Goal: Task Accomplishment & Management: Complete application form

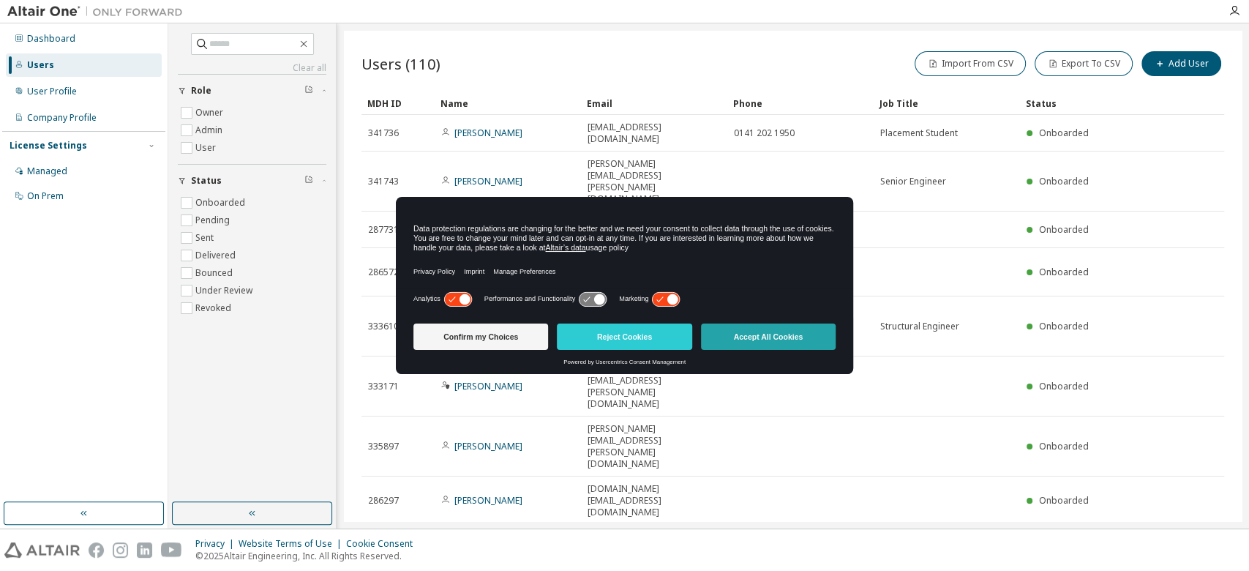
click at [754, 337] on button "Accept All Cookies" at bounding box center [768, 336] width 135 height 26
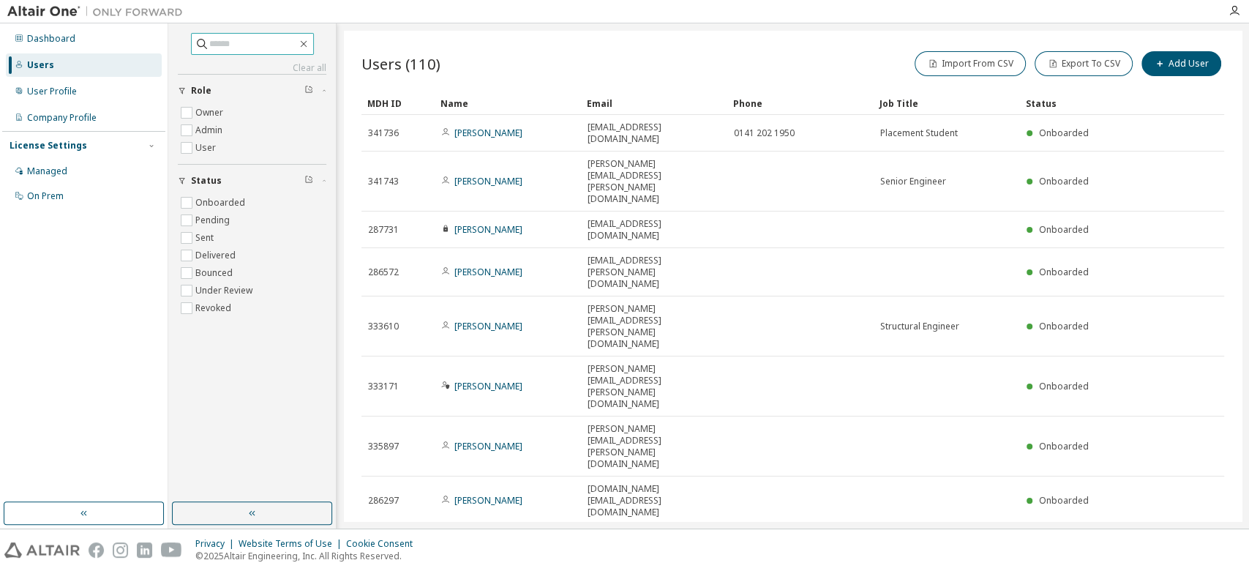
click at [220, 41] on input "text" at bounding box center [253, 44] width 88 height 15
type input "*****"
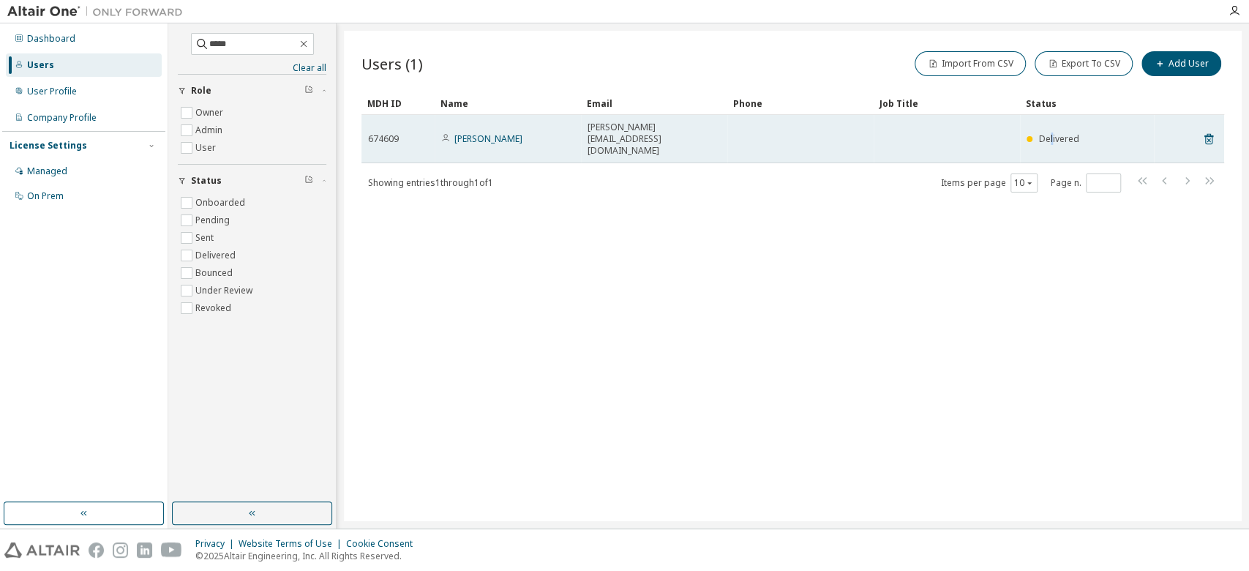
click at [1050, 132] on span "Delivered" at bounding box center [1059, 138] width 40 height 12
click at [475, 135] on td "Harry Bocking" at bounding box center [508, 139] width 146 height 48
click at [468, 132] on link "Harry Bocking" at bounding box center [488, 138] width 68 height 12
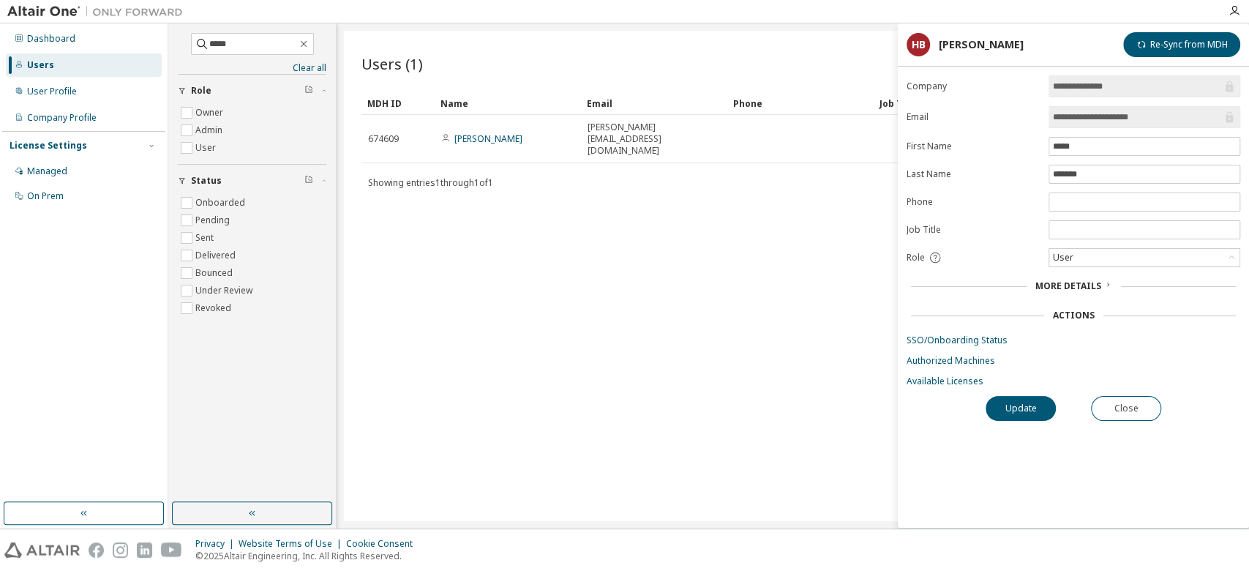
click at [704, 298] on div "Users (1) Import From CSV Export To CSV Add User Clear Load Save Save As Field …" at bounding box center [793, 276] width 898 height 490
click at [1055, 282] on span "More Details" at bounding box center [1068, 286] width 66 height 12
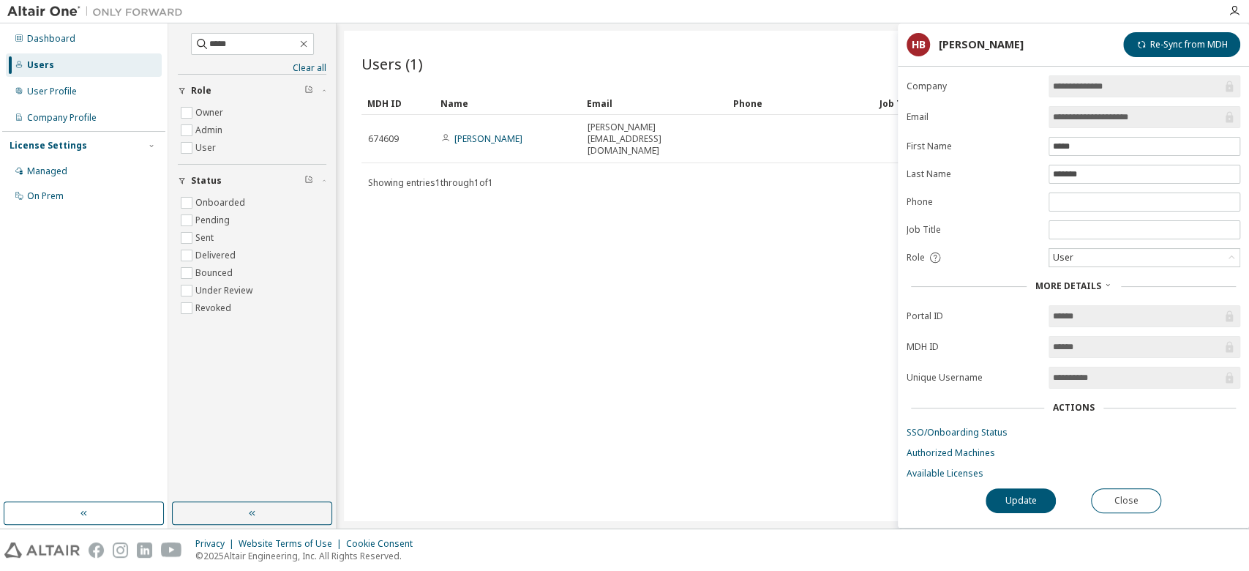
click at [769, 378] on div "Users (1) Import From CSV Export To CSV Add User Clear Load Save Save As Field …" at bounding box center [793, 276] width 898 height 490
click at [1122, 502] on button "Close" at bounding box center [1126, 500] width 70 height 25
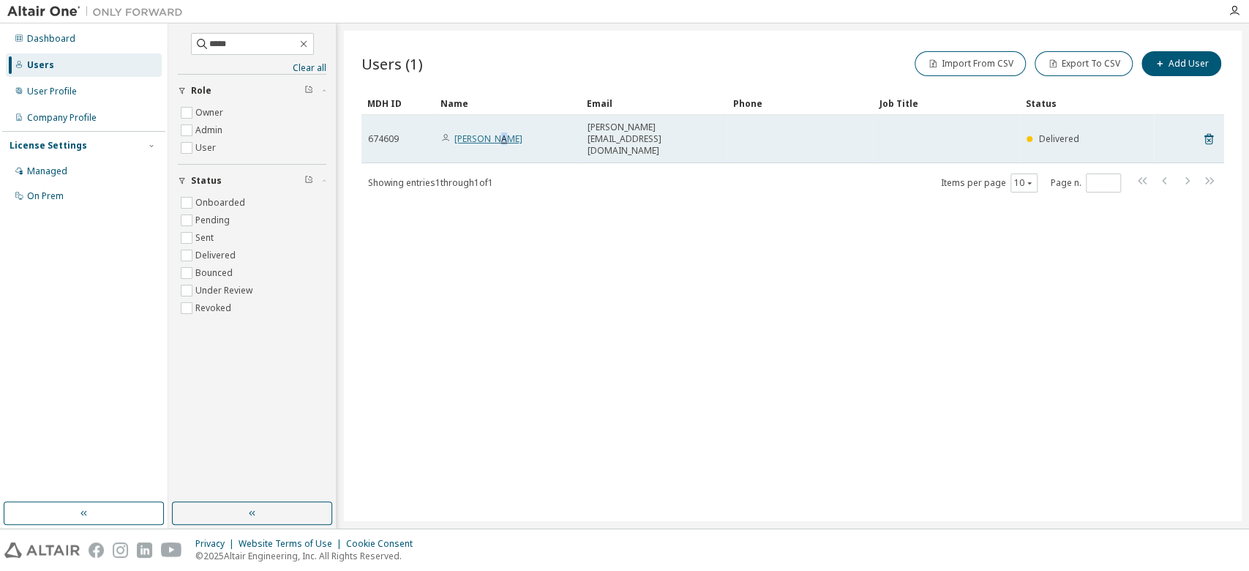
click at [496, 132] on link "Harry Bocking" at bounding box center [488, 138] width 68 height 12
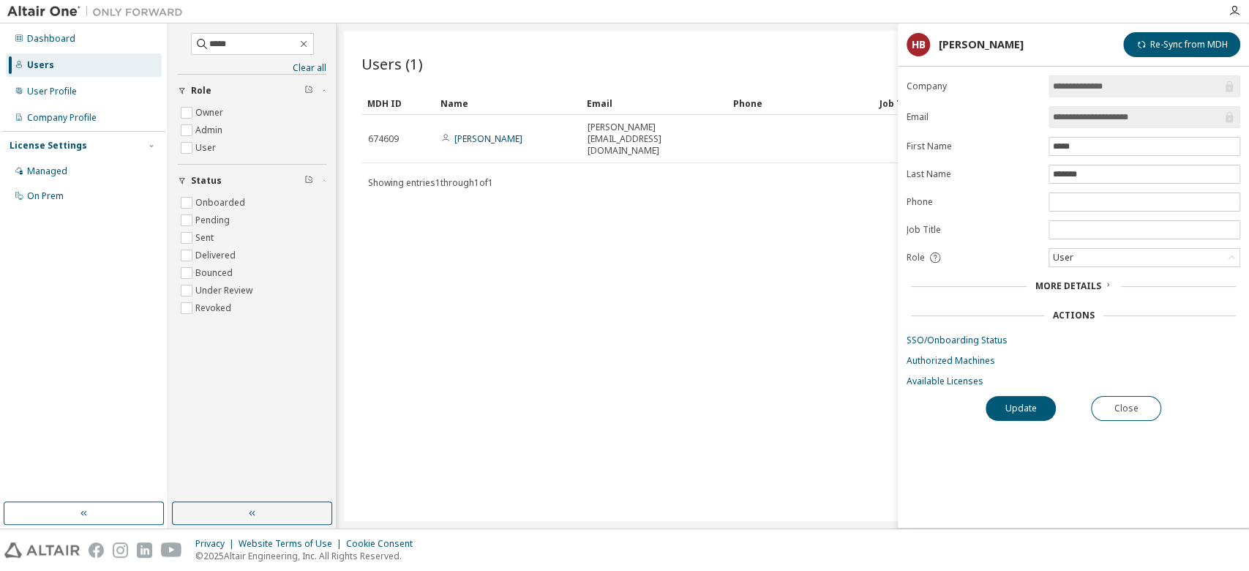
click at [1063, 282] on span "More Details" at bounding box center [1068, 286] width 66 height 12
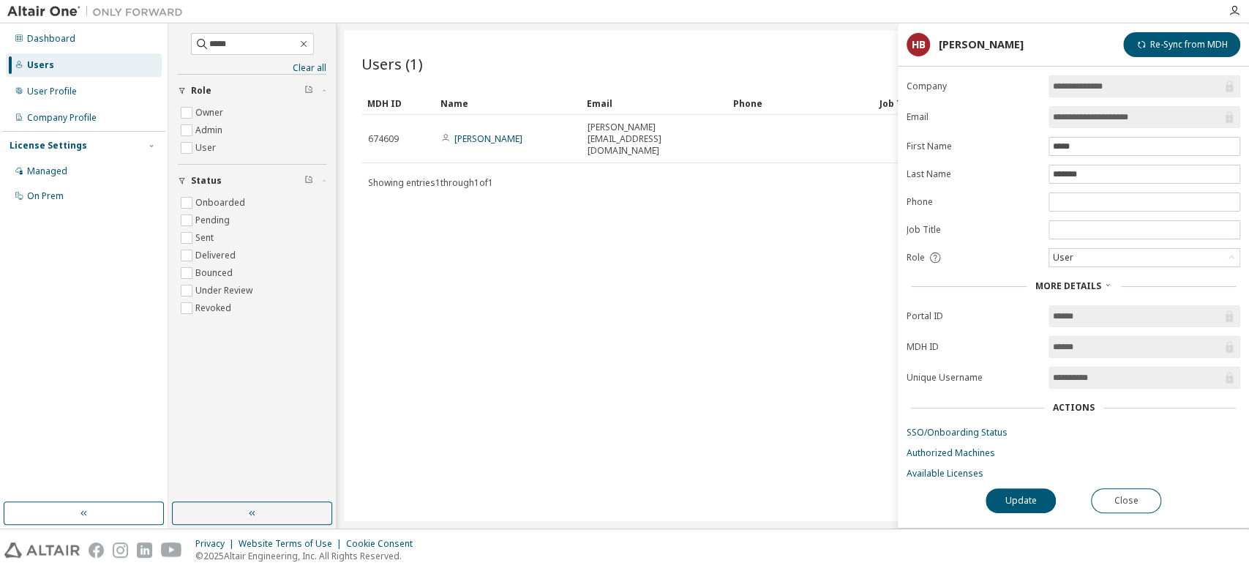
click at [708, 310] on div "Users (1) Import From CSV Export To CSV Add User Clear Load Save Save As Field …" at bounding box center [793, 276] width 898 height 490
click at [97, 94] on div "User Profile" at bounding box center [84, 91] width 156 height 23
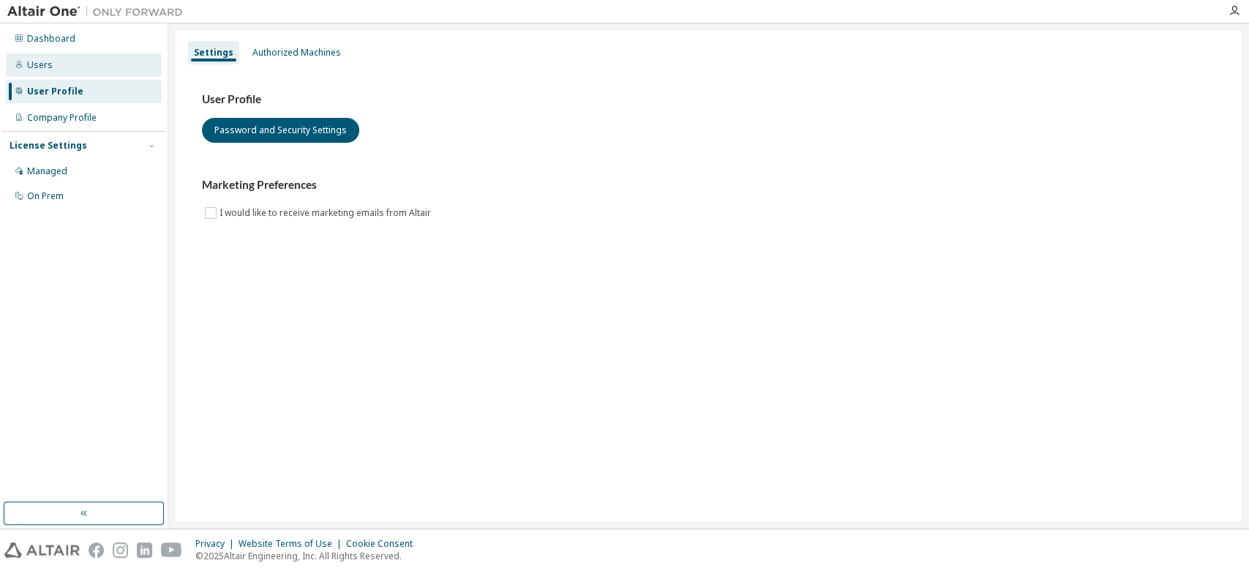
click at [47, 67] on div "Users" at bounding box center [40, 65] width 26 height 12
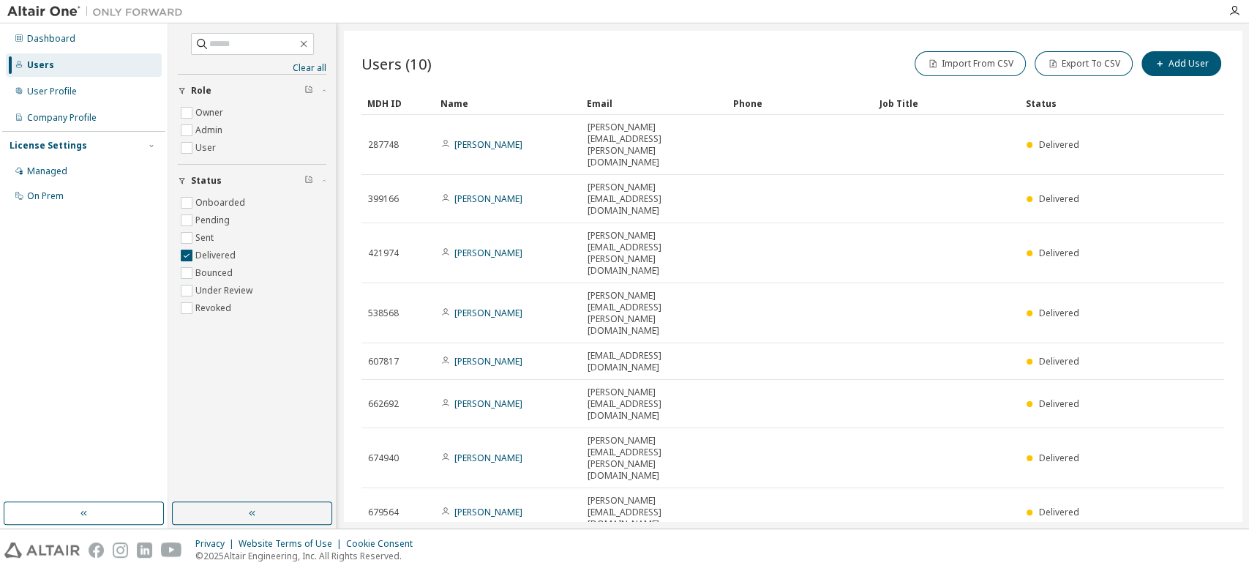
click at [1209, 552] on icon at bounding box center [1208, 561] width 13 height 18
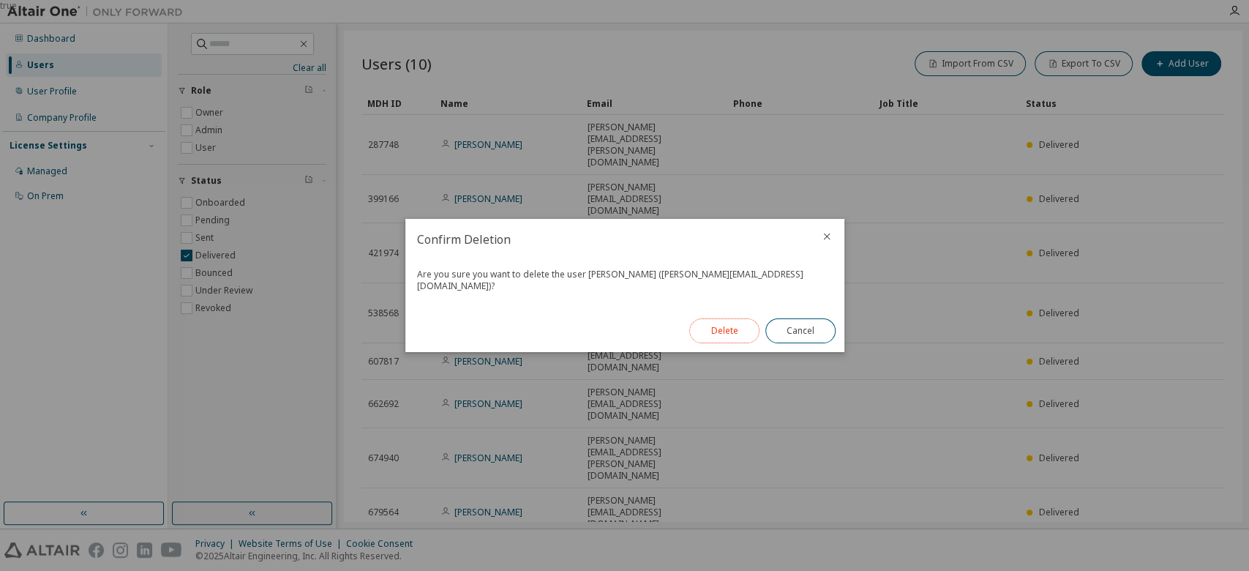
click at [735, 323] on button "Delete" at bounding box center [724, 330] width 70 height 25
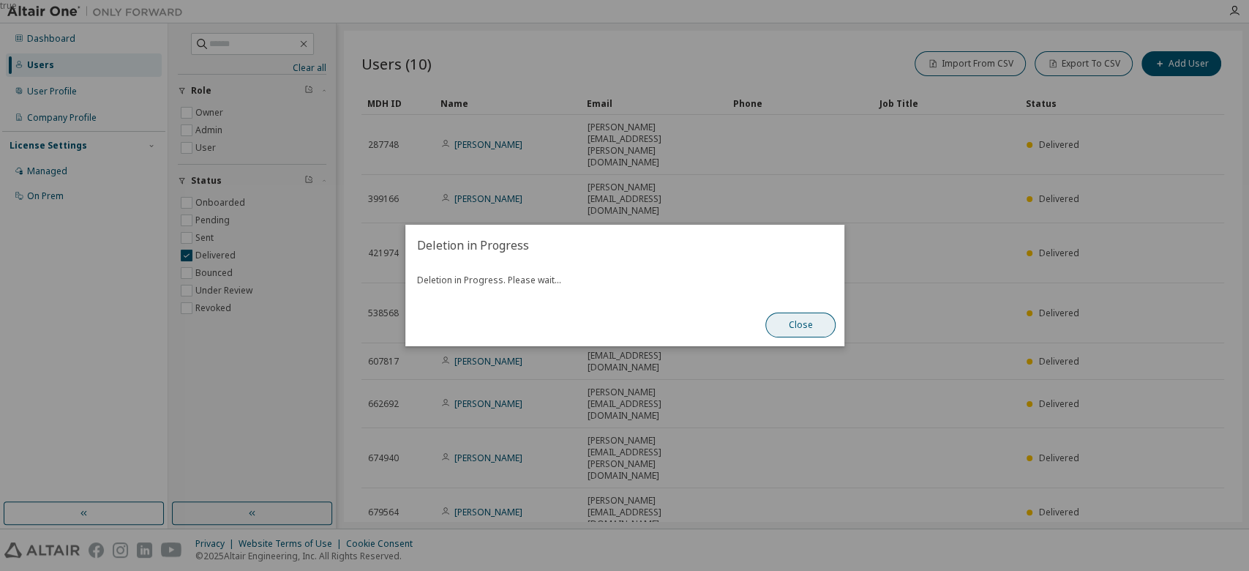
click at [793, 330] on button "Close" at bounding box center [800, 324] width 70 height 25
click at [800, 339] on div "Close" at bounding box center [801, 325] width 88 height 42
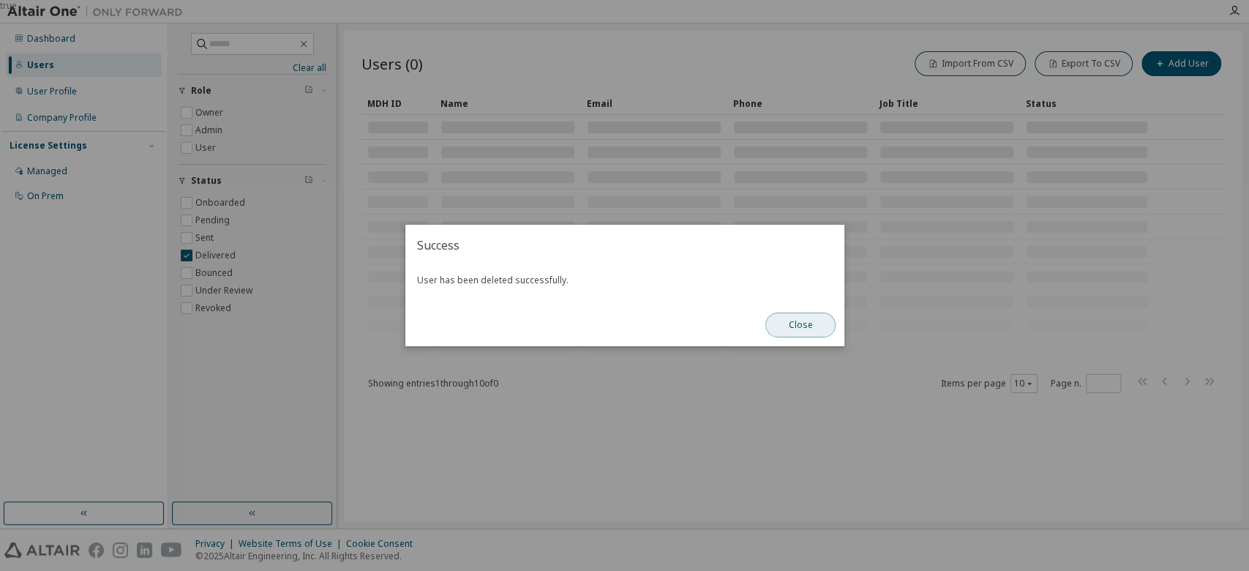
click at [796, 323] on button "Close" at bounding box center [800, 324] width 70 height 25
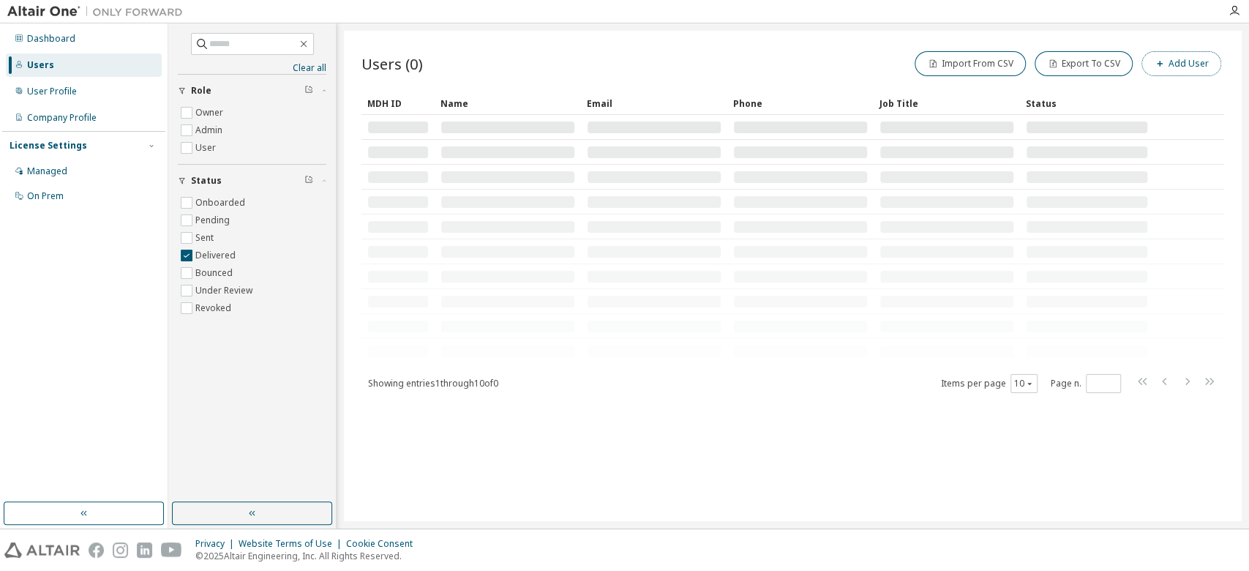
click at [1181, 59] on button "Add User" at bounding box center [1181, 63] width 80 height 25
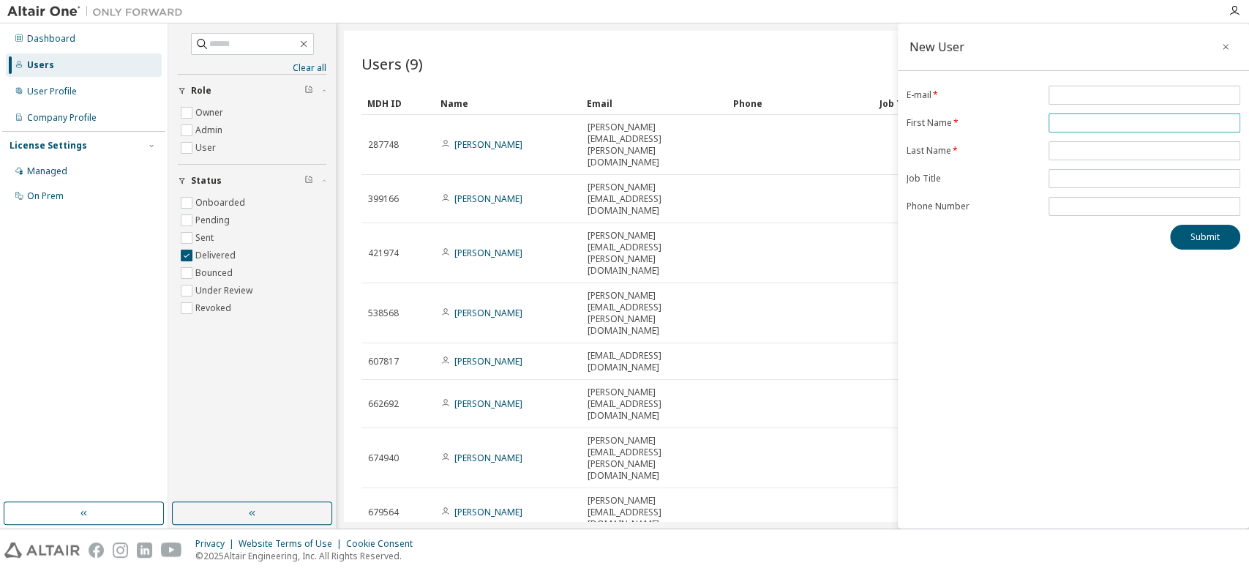
click at [1084, 123] on input "text" at bounding box center [1144, 123] width 184 height 12
type input "*****"
type input "*******"
click at [1068, 96] on input "email" at bounding box center [1144, 95] width 184 height 12
paste input "**********"
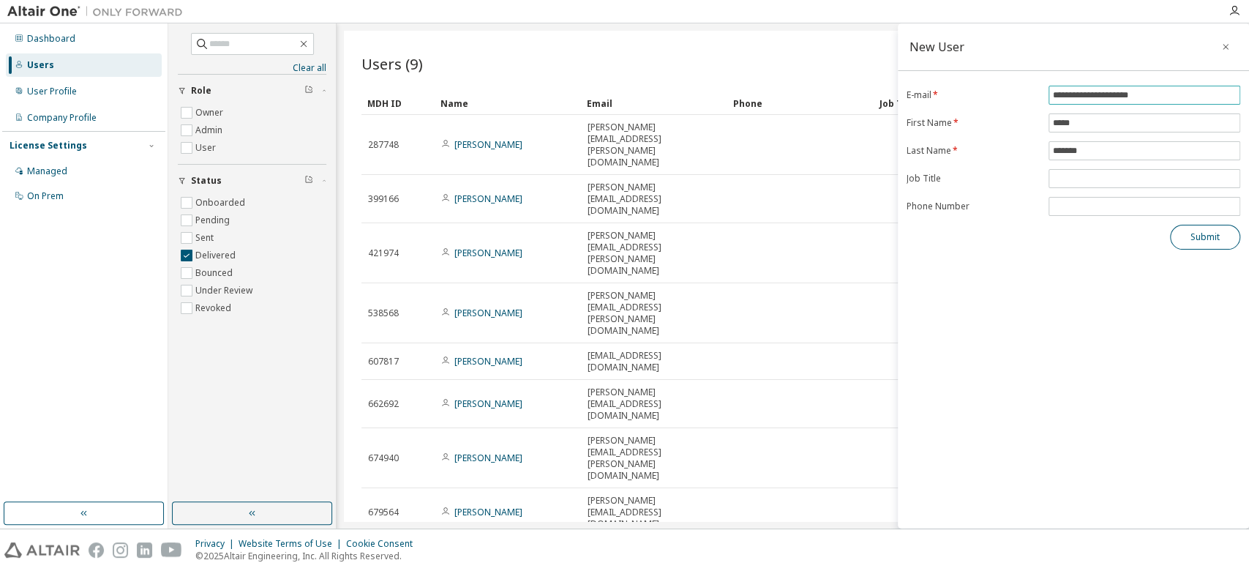
type input "**********"
click at [1207, 239] on button "Submit" at bounding box center [1205, 237] width 70 height 25
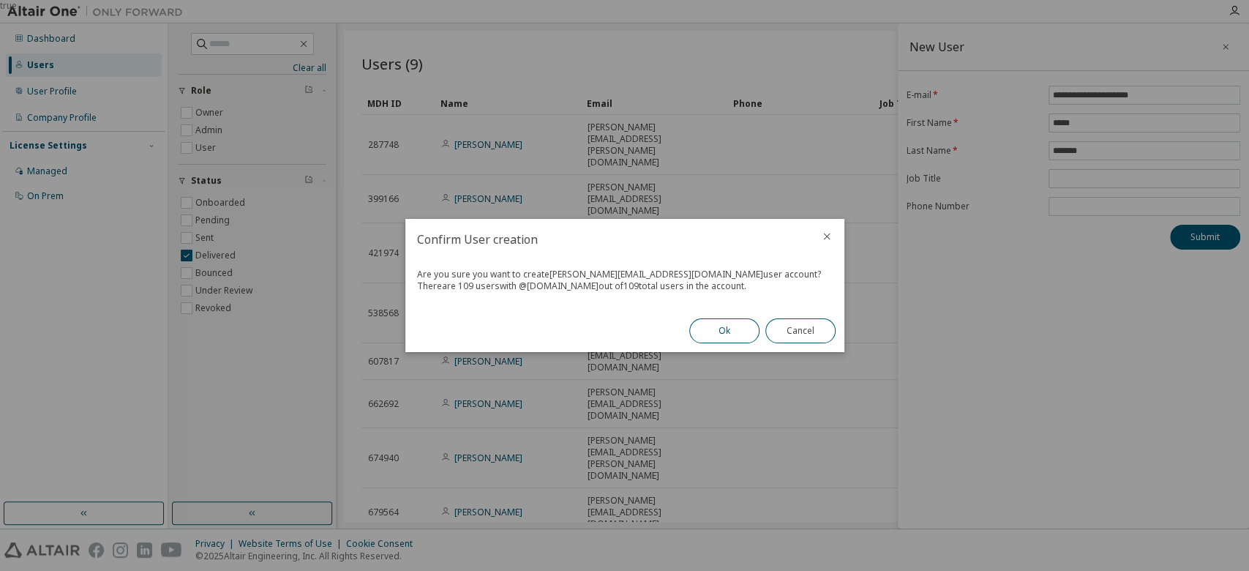
click at [715, 329] on button "Ok" at bounding box center [724, 330] width 70 height 25
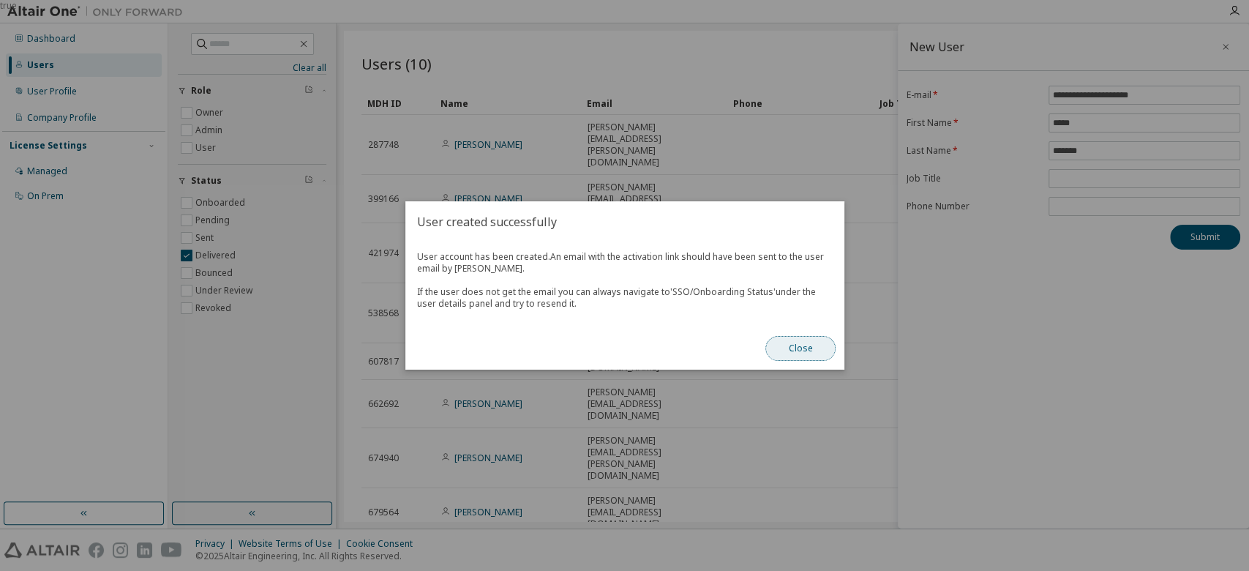
click at [810, 350] on button "Close" at bounding box center [800, 348] width 70 height 25
